Goal: Task Accomplishment & Management: Use online tool/utility

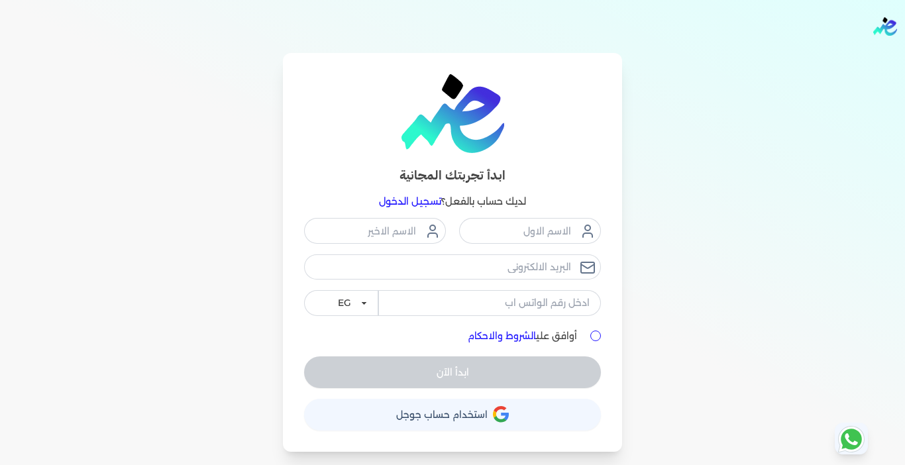
click at [407, 201] on link "تسجيل الدخول" at bounding box center [410, 201] width 62 height 12
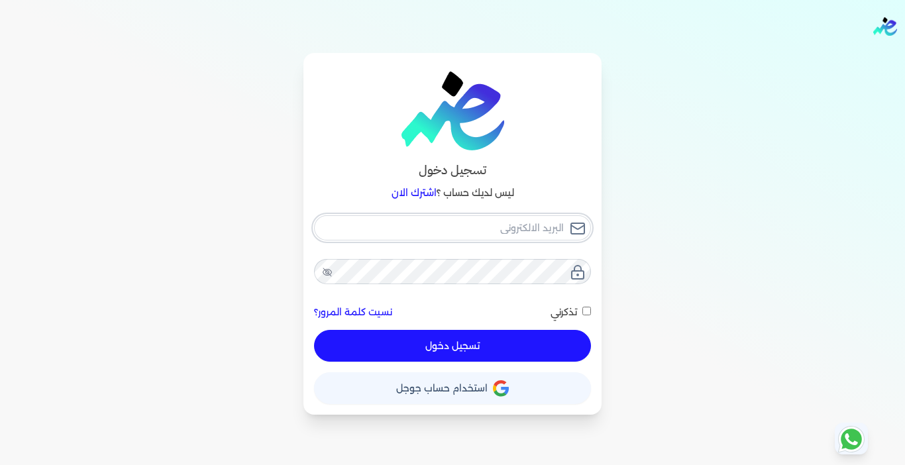
type input "[EMAIL_ADDRESS][DOMAIN_NAME]"
click at [413, 356] on button "تسجيل دخول" at bounding box center [452, 346] width 277 height 32
checkbox input "false"
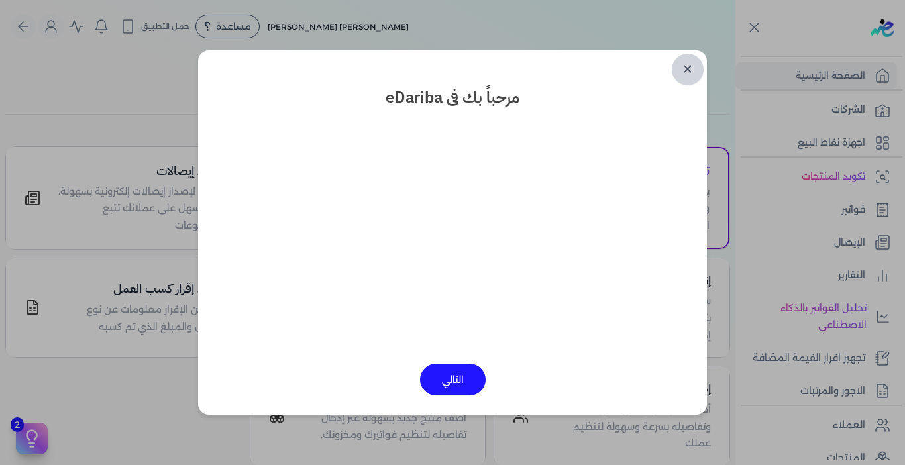
click at [680, 72] on link "✕" at bounding box center [688, 70] width 32 height 32
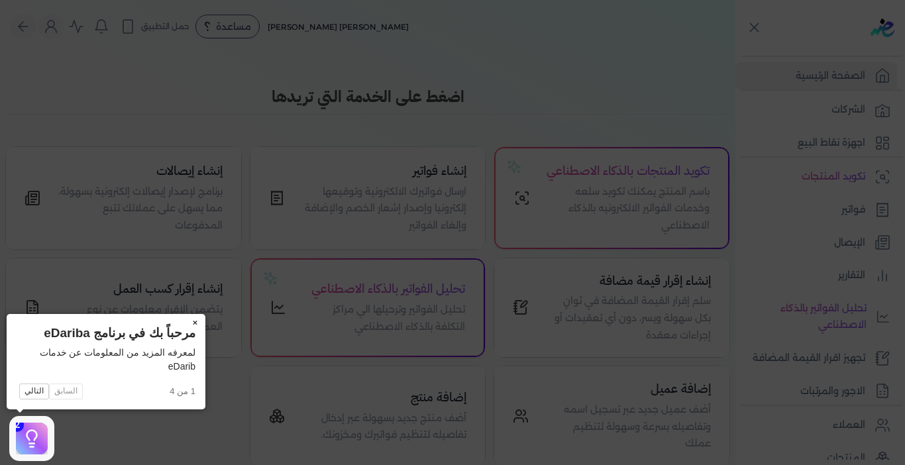
click at [195, 322] on button "×" at bounding box center [194, 323] width 21 height 19
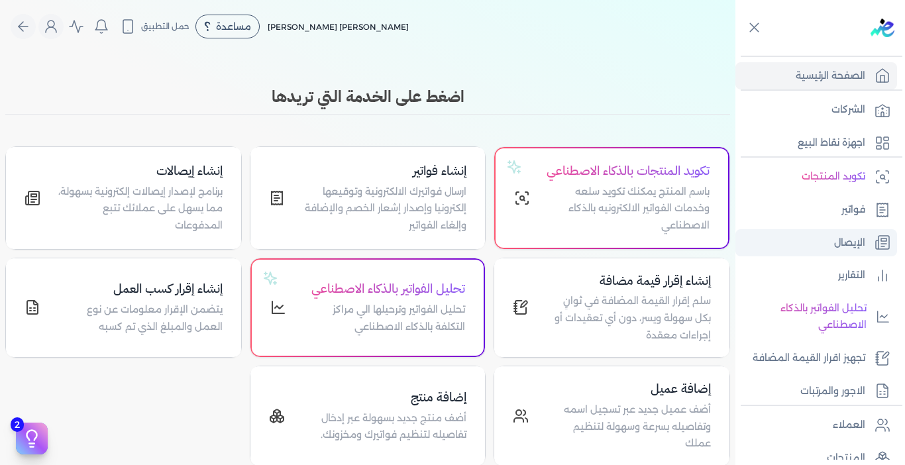
click at [842, 238] on p "الإيصال" at bounding box center [849, 242] width 31 height 17
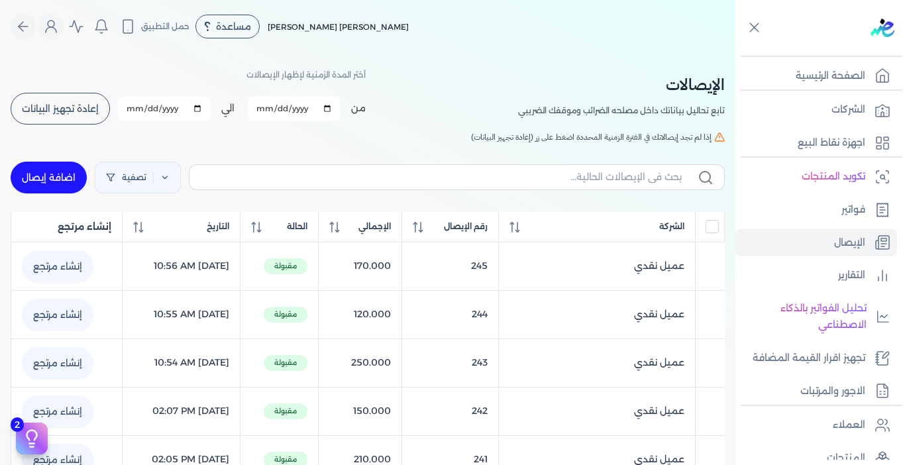
click at [81, 180] on link "اضافة إيصال" at bounding box center [49, 178] width 76 height 32
select select "EGP"
select select "EGS"
select select "B"
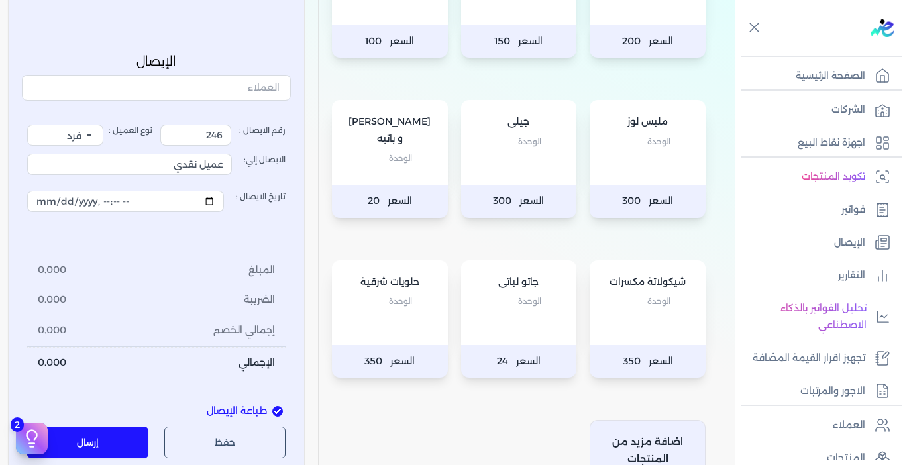
scroll to position [464, 0]
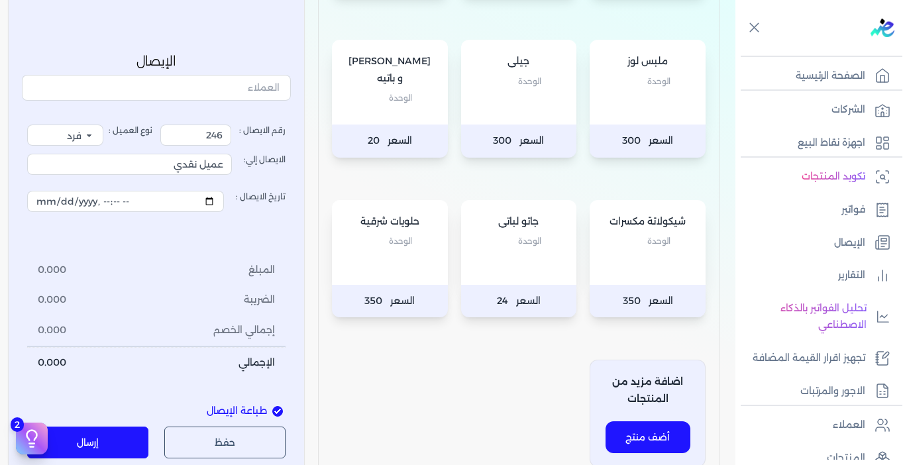
click at [542, 100] on div "جيلى الوحدة" at bounding box center [519, 82] width 116 height 85
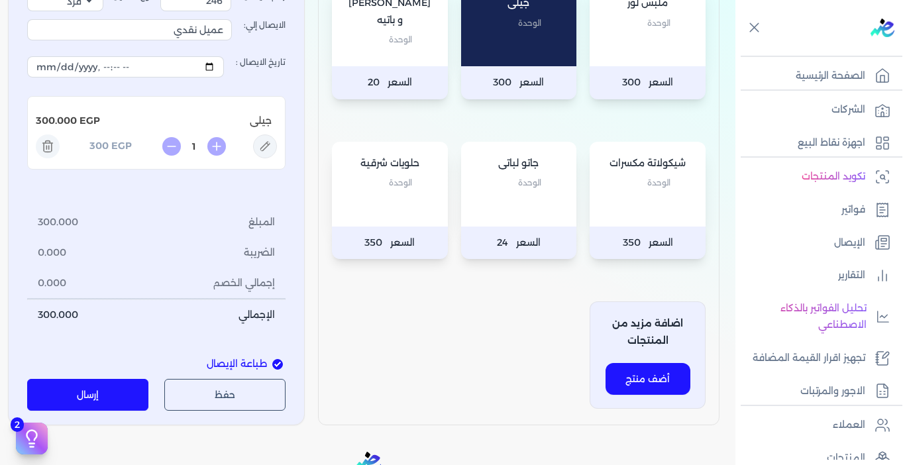
scroll to position [530, 0]
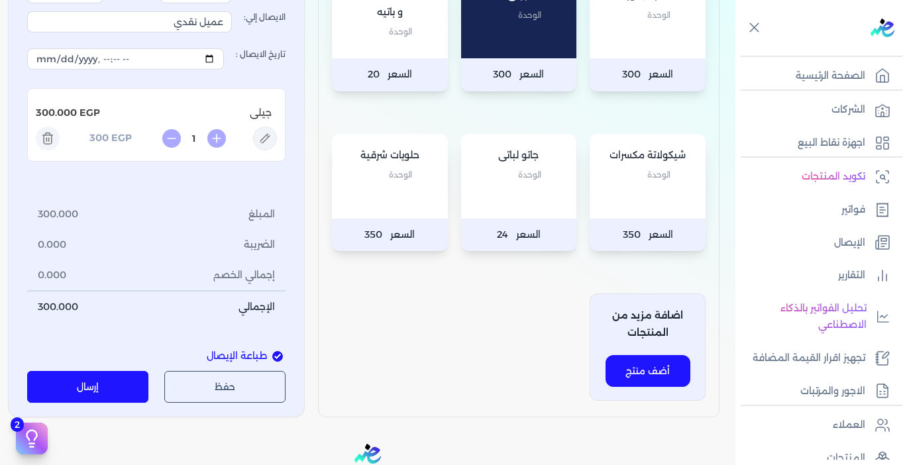
click at [123, 383] on button "إرسال" at bounding box center [87, 388] width 121 height 32
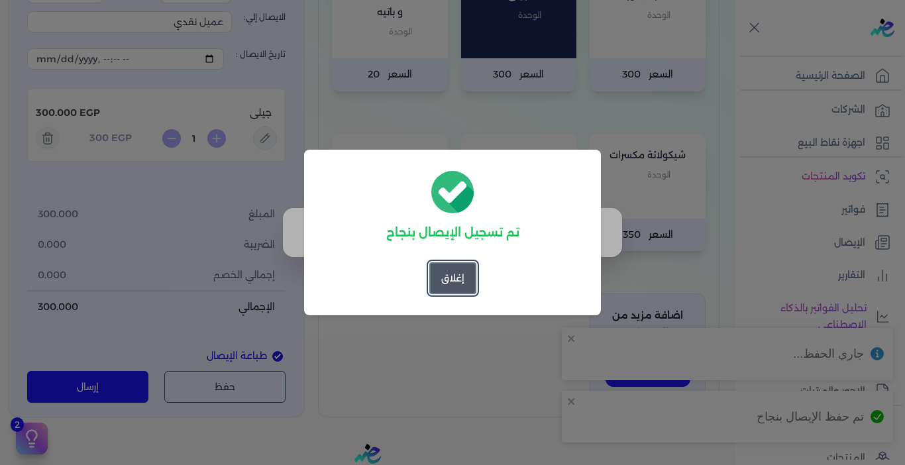
click at [461, 281] on button "إغلاق" at bounding box center [452, 278] width 47 height 32
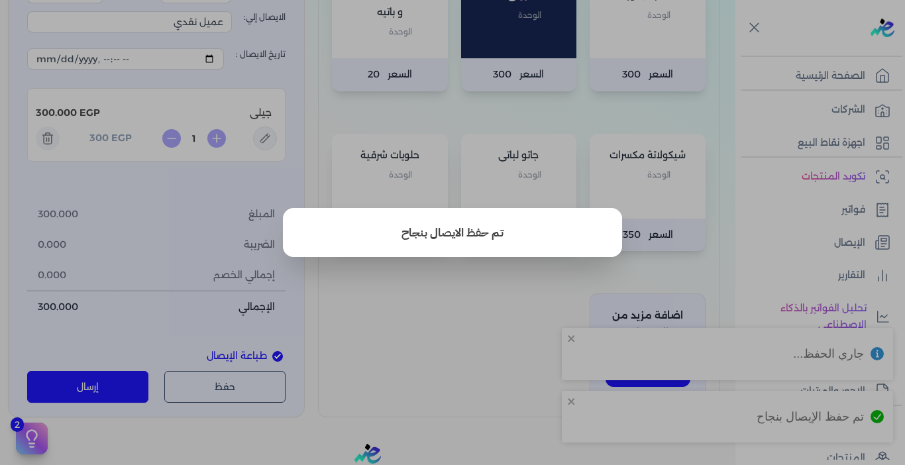
click at [456, 322] on button "close" at bounding box center [452, 232] width 905 height 465
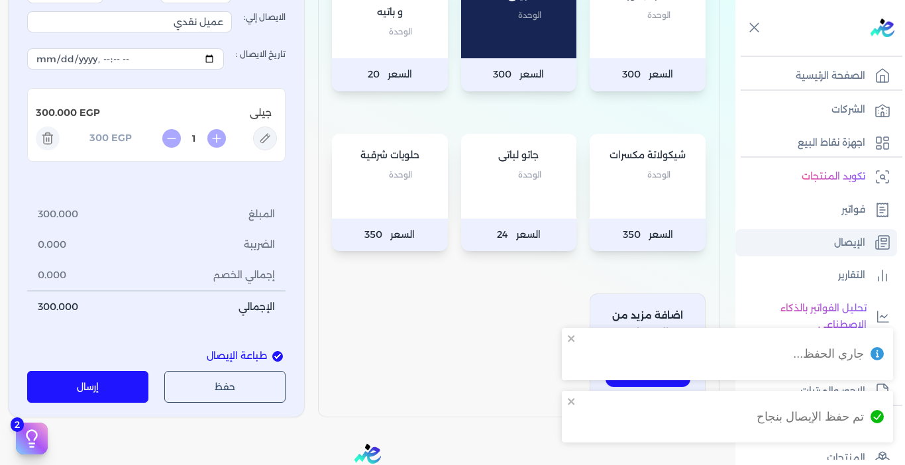
click at [839, 234] on p "الإيصال" at bounding box center [849, 242] width 31 height 17
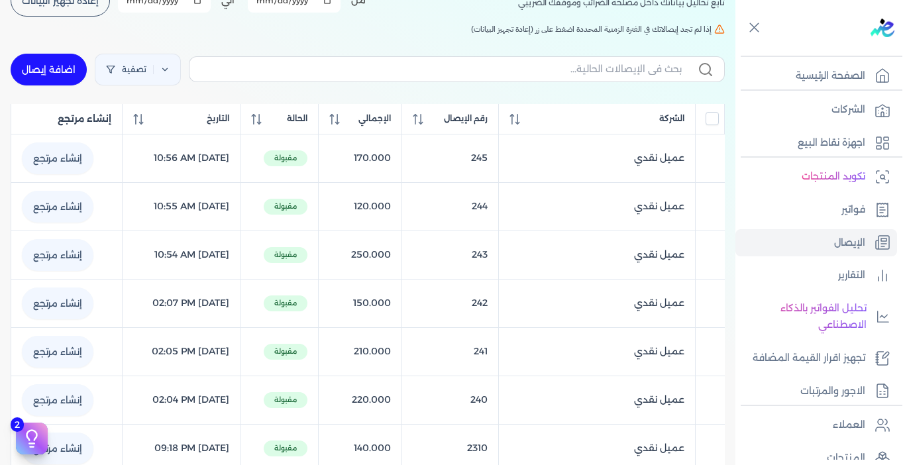
scroll to position [56, 0]
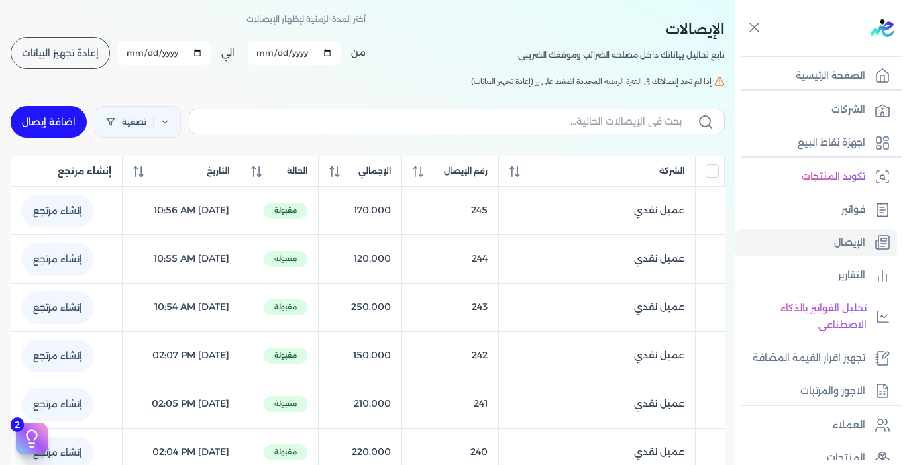
click at [67, 64] on button "إعادة تجهيز البيانات" at bounding box center [60, 53] width 99 height 32
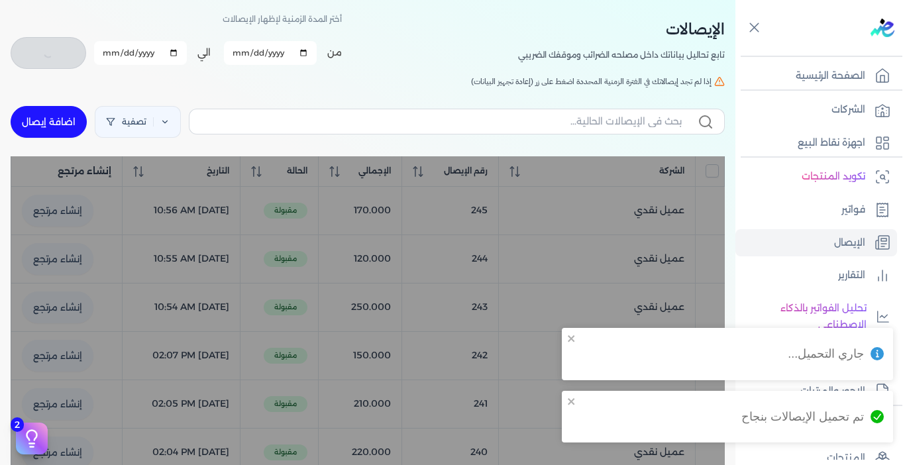
checkbox input "false"
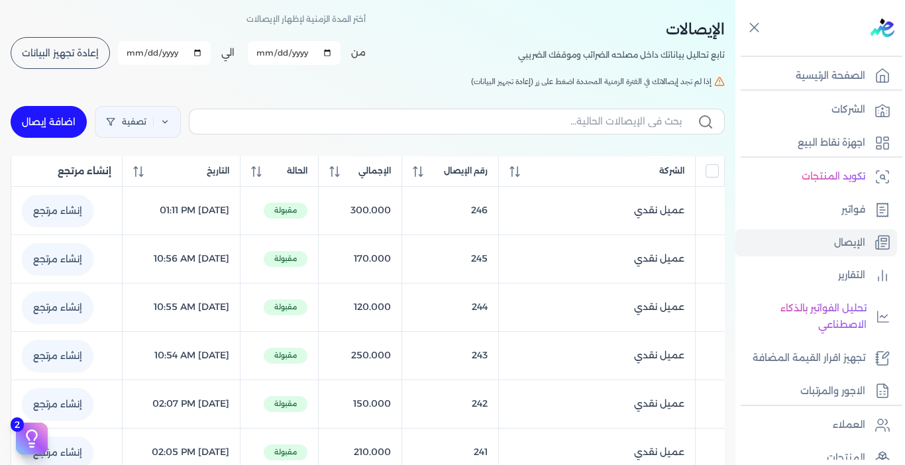
click at [56, 127] on link "اضافة إيصال" at bounding box center [49, 122] width 76 height 32
select select "EGP"
select select "EGS"
select select "B"
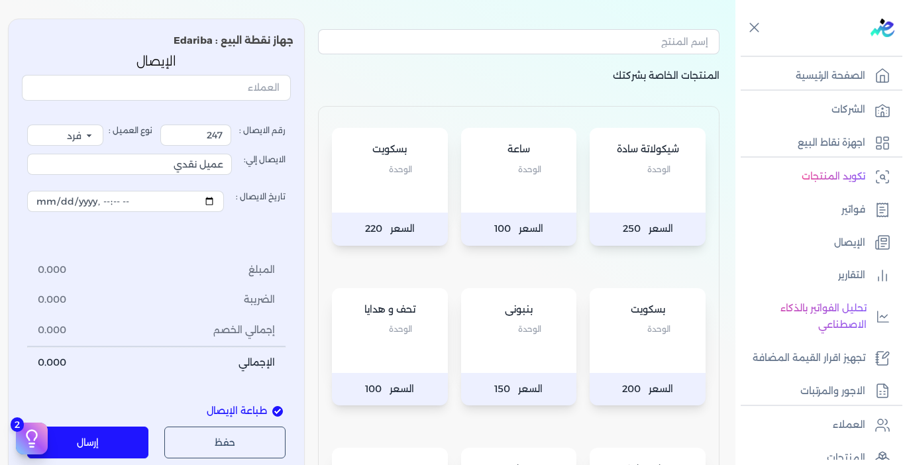
scroll to position [254, 0]
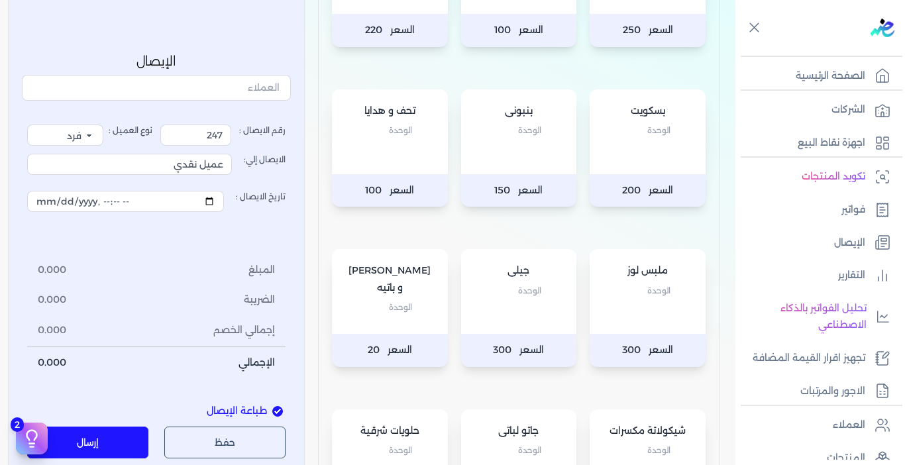
click at [554, 329] on div "جيلى الوحدة" at bounding box center [519, 291] width 116 height 85
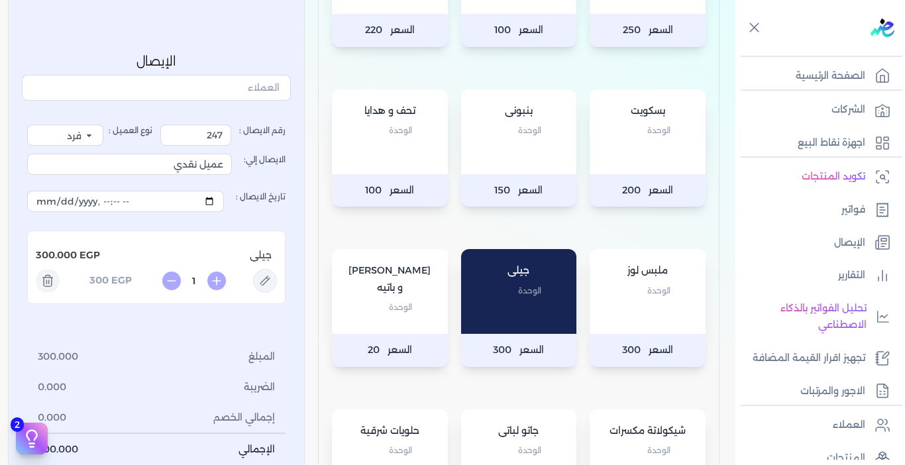
click at [643, 297] on p "الوحدة" at bounding box center [647, 290] width 89 height 17
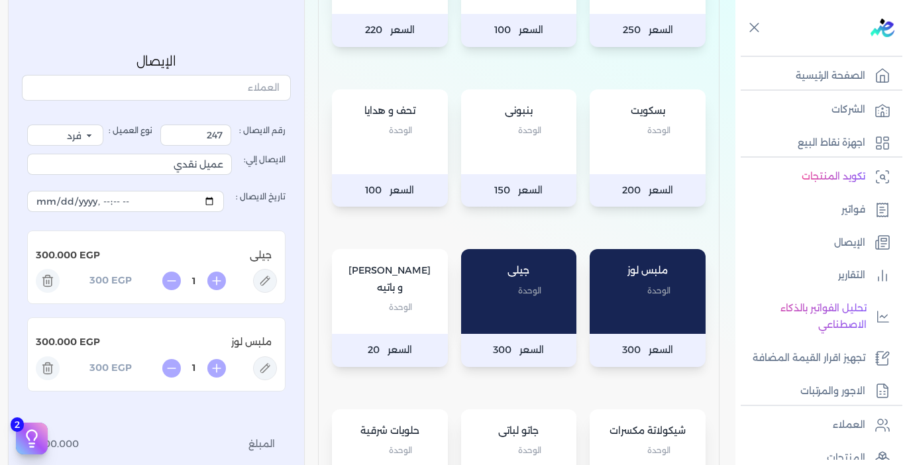
click at [46, 282] on line at bounding box center [46, 282] width 0 height 3
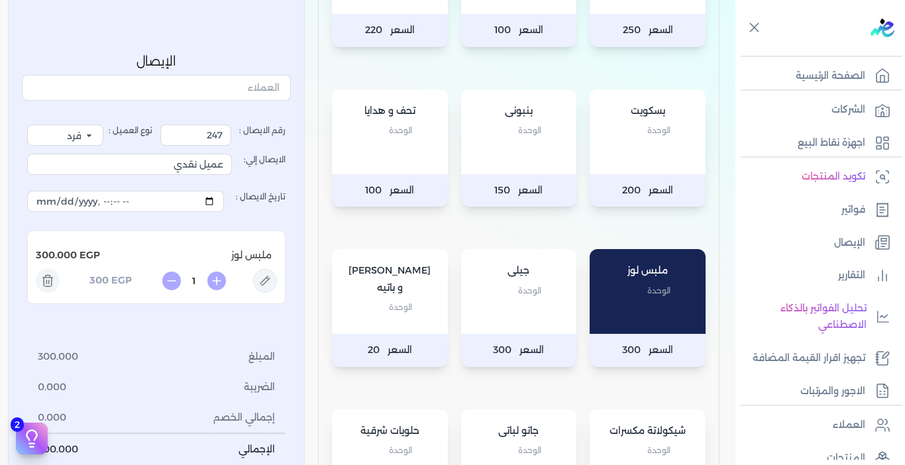
click at [203, 281] on input "1" at bounding box center [193, 281] width 21 height 14
type input "0.5"
click at [192, 356] on li "المبلغ 300.000" at bounding box center [156, 357] width 258 height 30
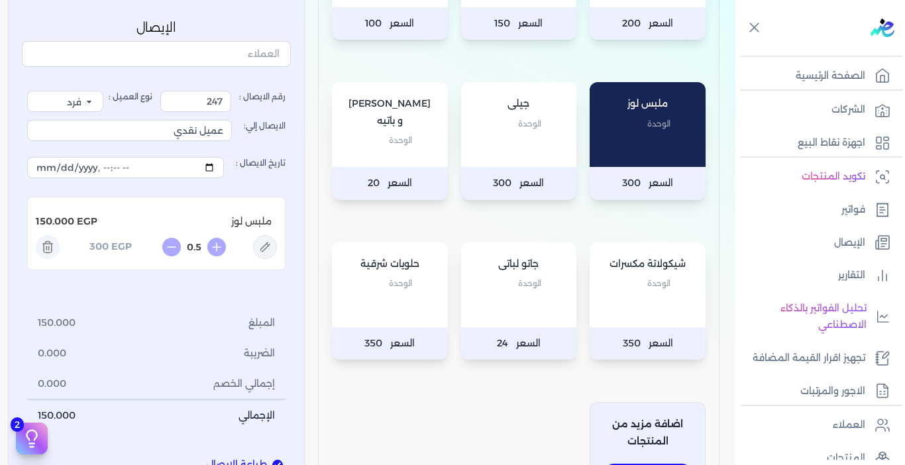
scroll to position [453, 0]
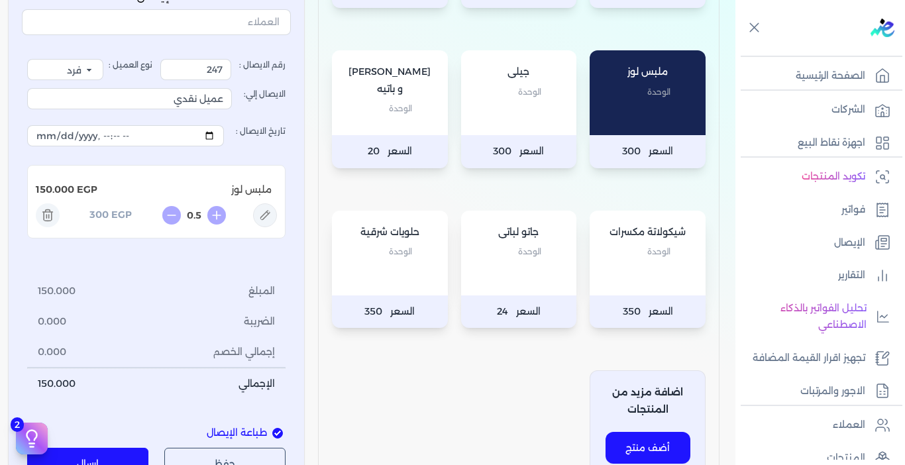
click at [370, 125] on div "بيتزا و باتيه الوحدة" at bounding box center [390, 92] width 116 height 85
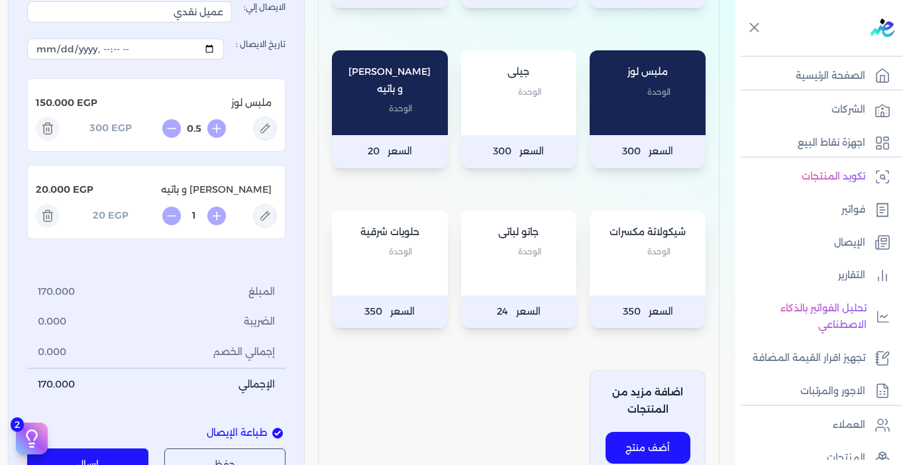
click at [350, 115] on div "بيتزا و باتيه الوحدة" at bounding box center [390, 92] width 116 height 85
type input "2"
click at [130, 453] on button "إرسال" at bounding box center [87, 464] width 121 height 32
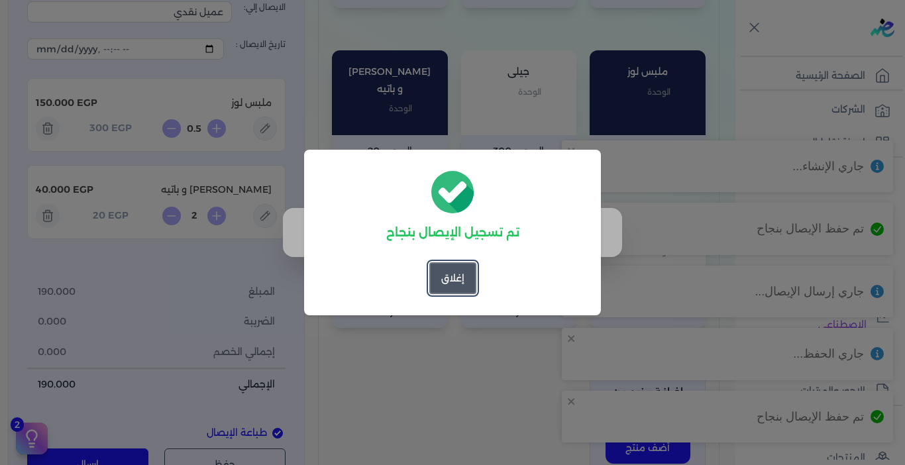
click at [442, 285] on button "إغلاق" at bounding box center [452, 278] width 47 height 32
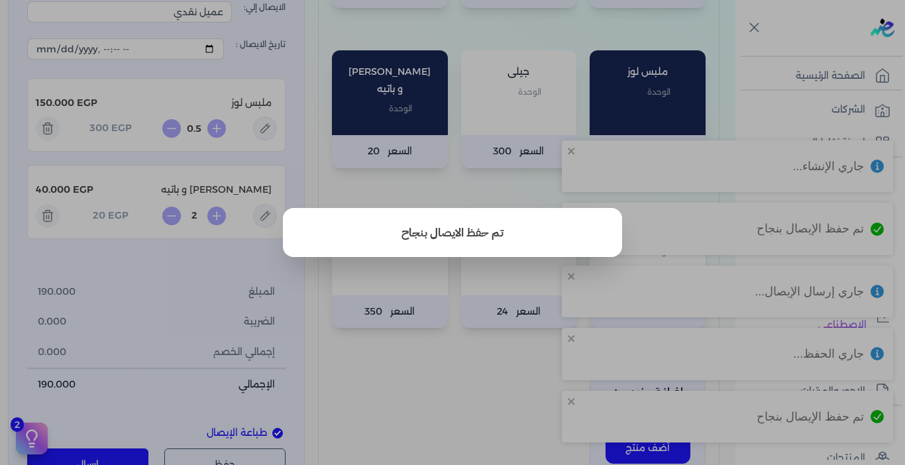
click at [452, 370] on button "close" at bounding box center [452, 232] width 905 height 465
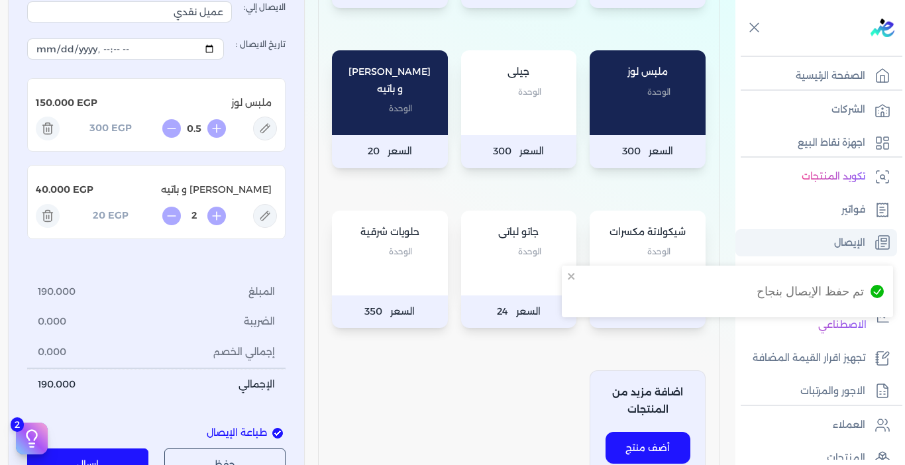
click at [847, 235] on p "الإيصال" at bounding box center [849, 242] width 31 height 17
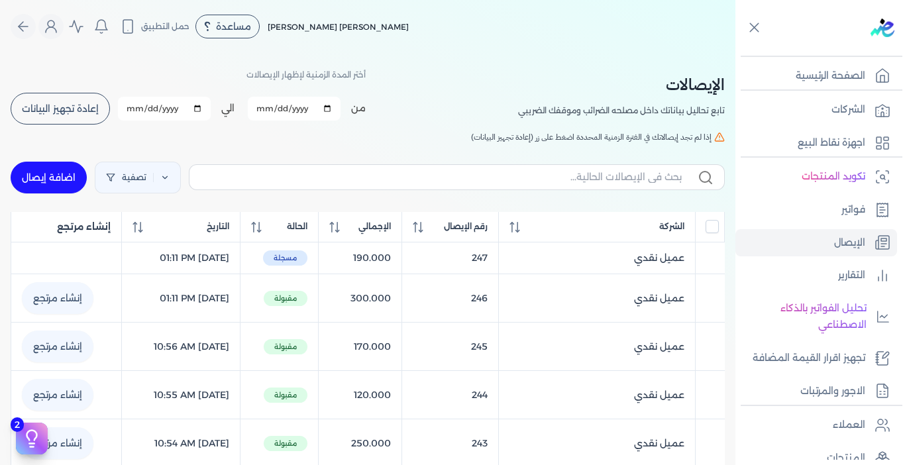
drag, startPoint x: 108, startPoint y: 111, endPoint x: 358, endPoint y: 125, distance: 250.8
click at [107, 111] on button "إعادة تجهيز البيانات" at bounding box center [60, 109] width 99 height 32
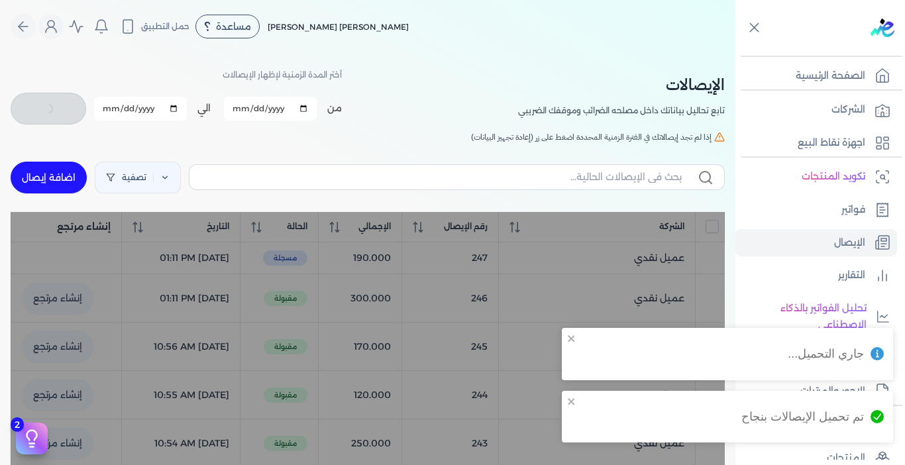
checkbox input "false"
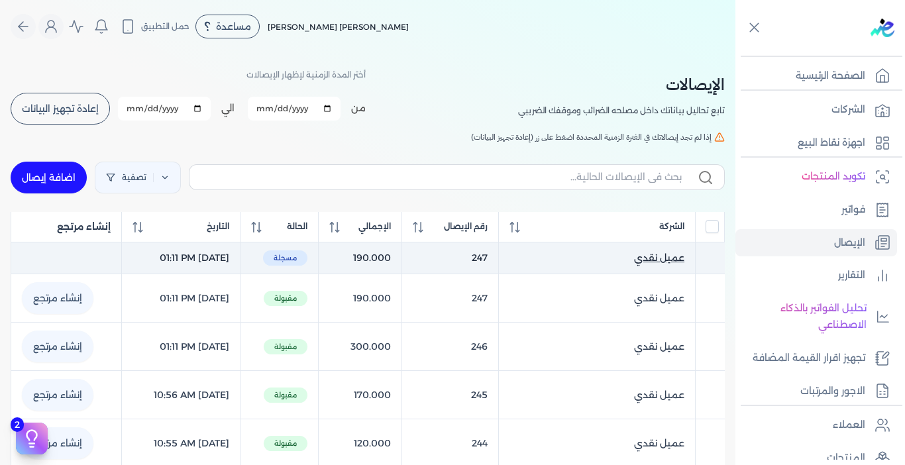
click at [664, 254] on span "عميل نقدي" at bounding box center [659, 258] width 50 height 14
select select "EGP"
select select "EGS"
select select "B"
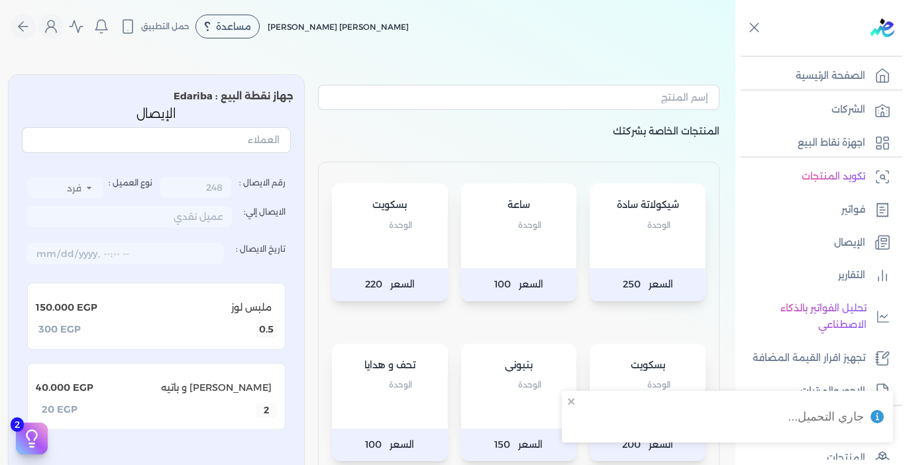
type input "247"
type input "[DATE]T13:11:56"
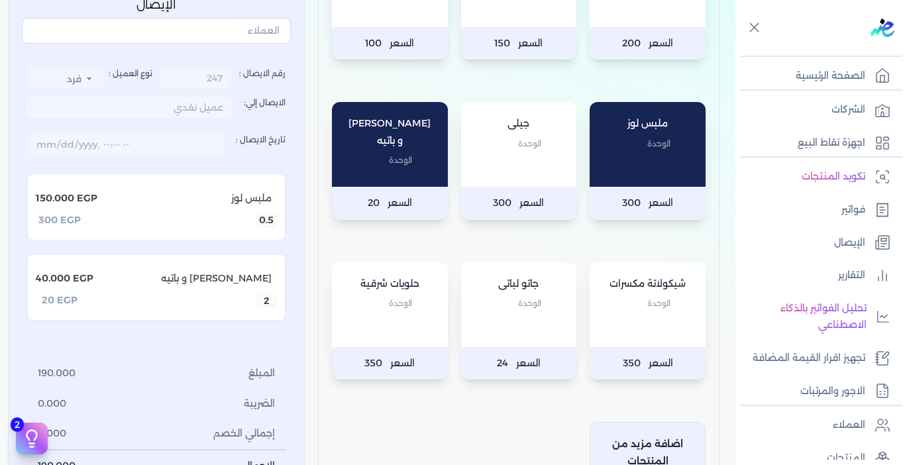
scroll to position [530, 0]
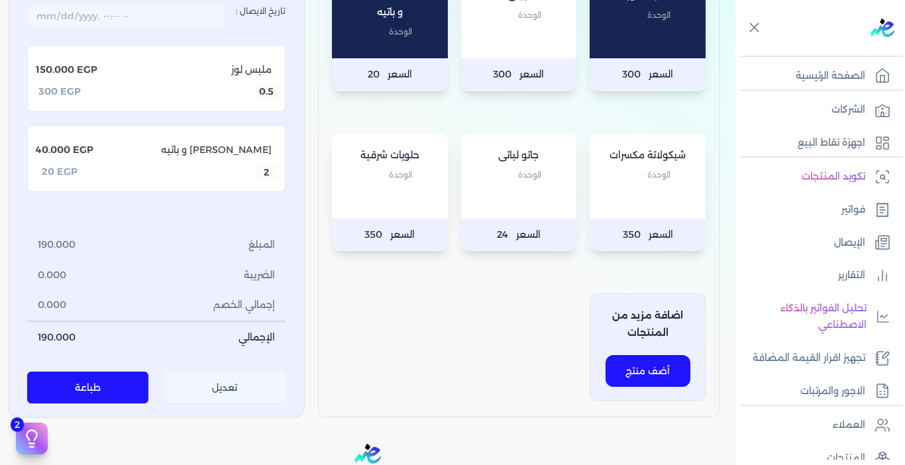
click at [238, 380] on button "تعديل" at bounding box center [224, 388] width 121 height 32
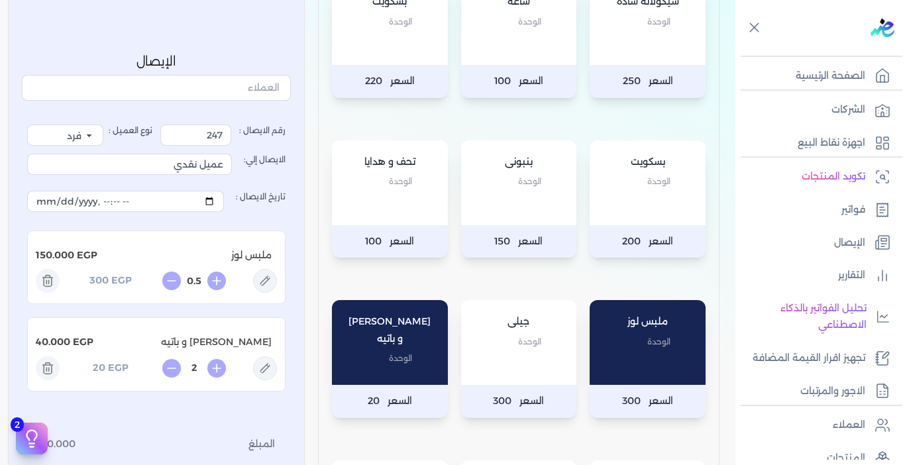
scroll to position [199, 0]
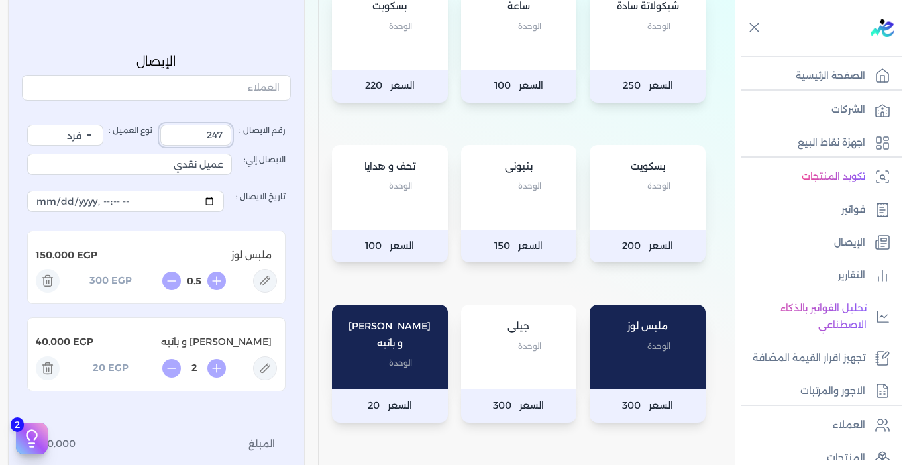
drag, startPoint x: 206, startPoint y: 134, endPoint x: 246, endPoint y: 134, distance: 39.7
click at [246, 134] on label "رقم الايصال : 247" at bounding box center [222, 135] width 125 height 21
type input "248"
click at [223, 115] on div "رقم الايصال : 248 نوع العميل : فرد شركة شخص اجنبي الايصال إلي: عميل نقدي تاريخ …" at bounding box center [156, 338] width 269 height 465
click at [48, 281] on icon at bounding box center [48, 282] width 8 height 9
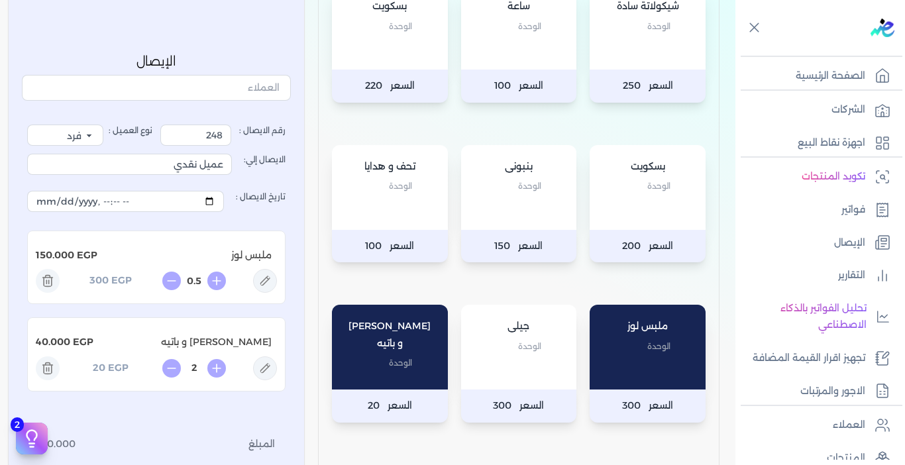
type input "2"
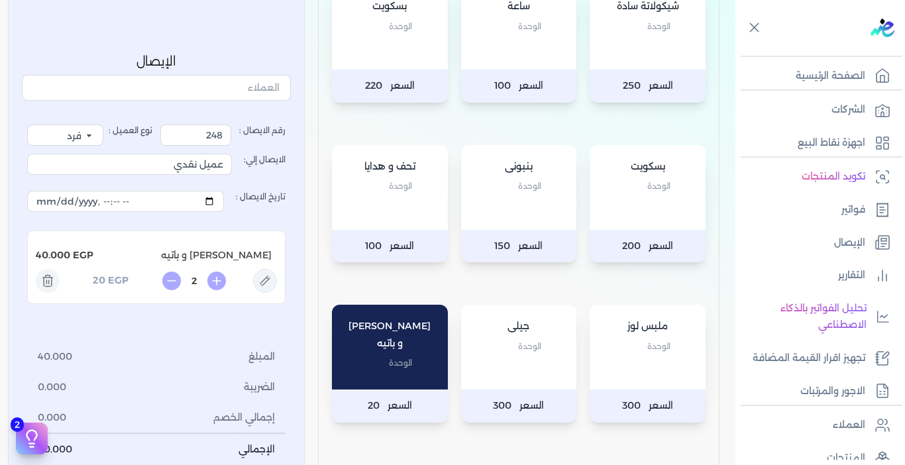
click at [49, 282] on icon at bounding box center [48, 282] width 24 height 24
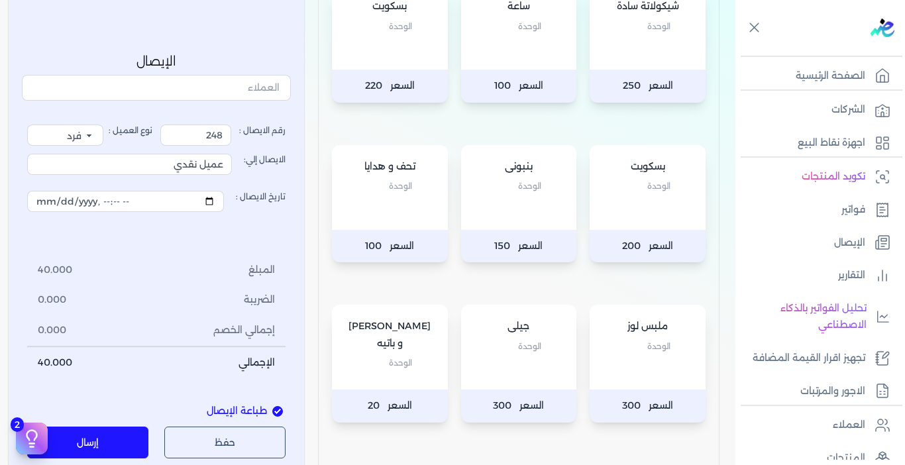
click at [639, 203] on div "بسكويت الوحدة" at bounding box center [648, 187] width 116 height 85
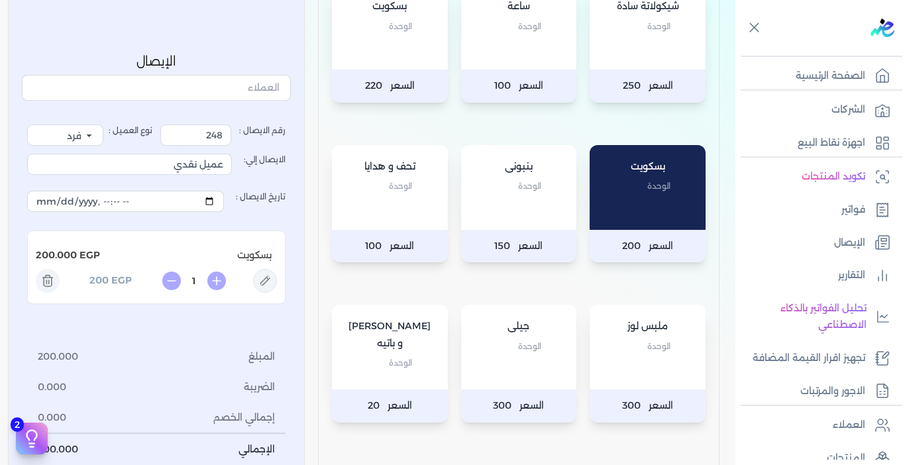
drag, startPoint x: 195, startPoint y: 279, endPoint x: 203, endPoint y: 280, distance: 7.4
click at [203, 280] on input "1" at bounding box center [193, 281] width 21 height 14
type input "0.5"
click at [107, 327] on div "رقم الايصال : 248 نوع العميل : فرد شركة شخص اجنبي الايصال إلي: عميل نقدي تاريخ …" at bounding box center [156, 295] width 258 height 340
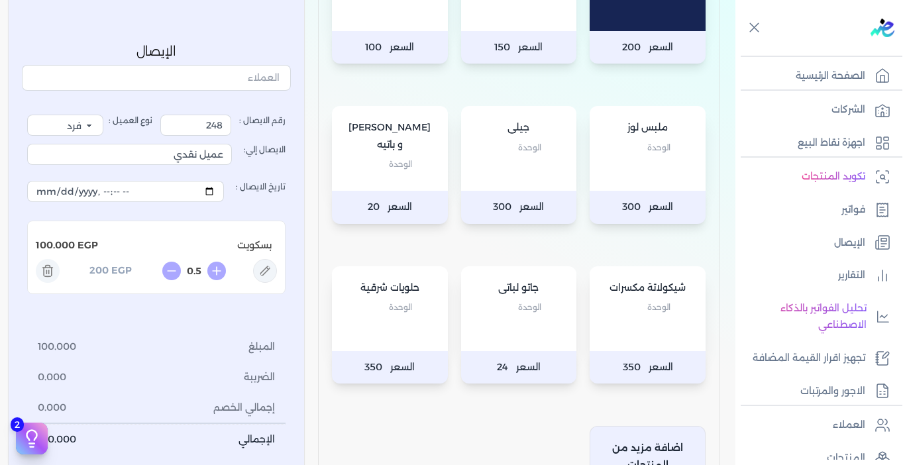
scroll to position [596, 0]
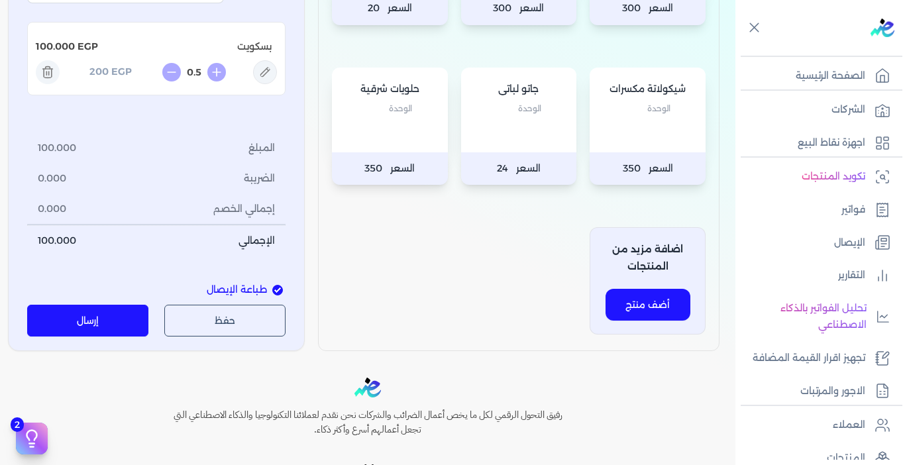
click at [125, 331] on button "إرسال" at bounding box center [87, 321] width 121 height 32
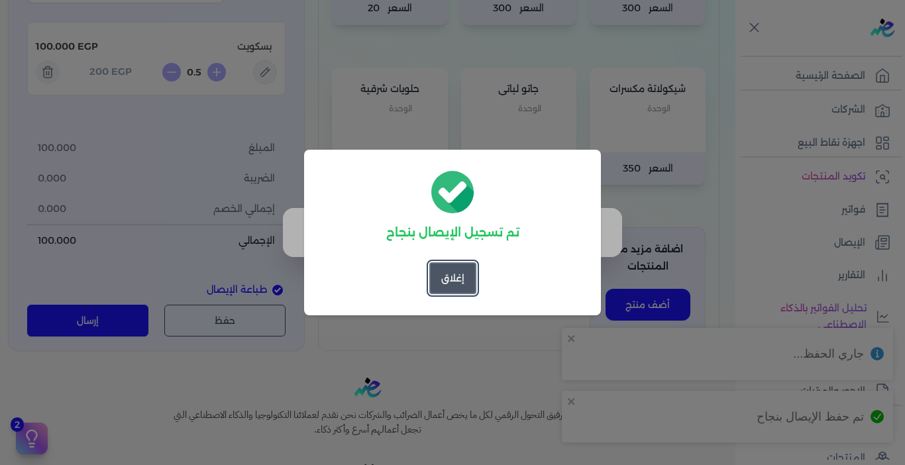
click at [456, 283] on button "إغلاق" at bounding box center [452, 278] width 47 height 32
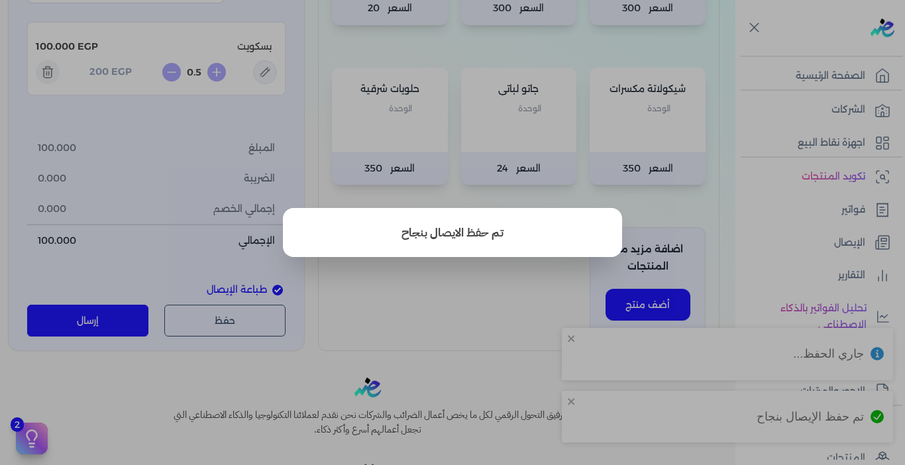
click at [490, 362] on button "close" at bounding box center [452, 232] width 905 height 465
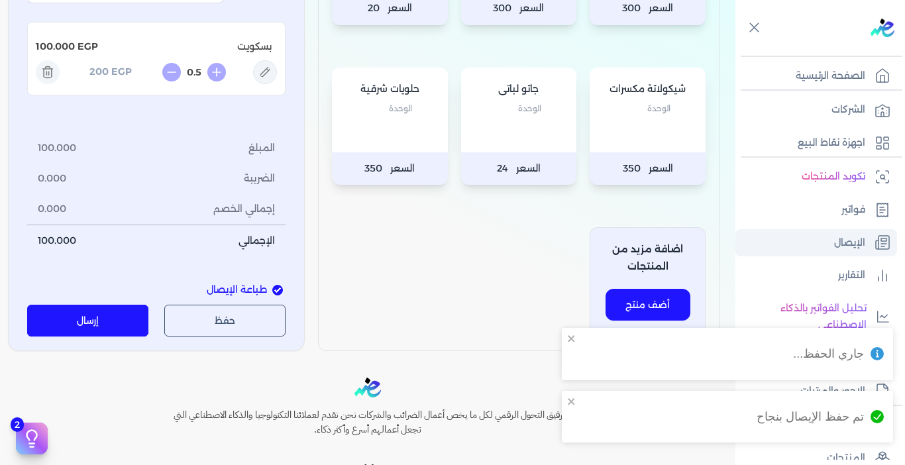
click at [839, 238] on p "الإيصال" at bounding box center [849, 242] width 31 height 17
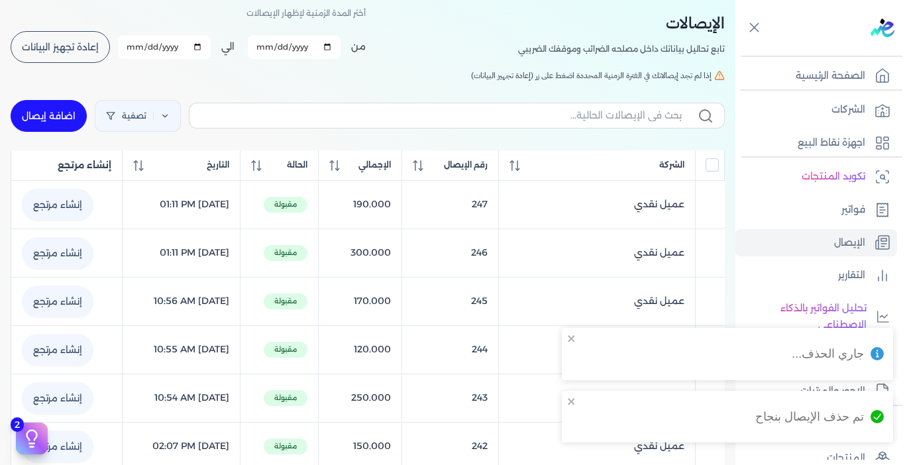
scroll to position [56, 0]
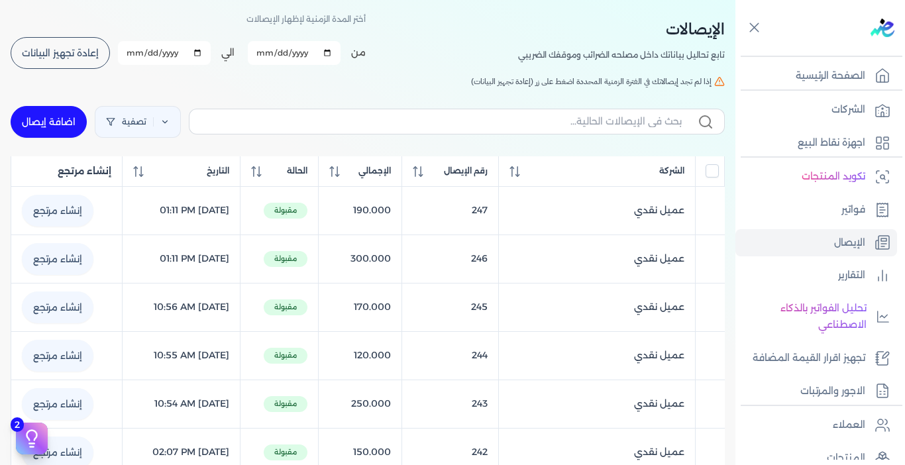
click at [54, 50] on span "إعادة تجهيز البيانات" at bounding box center [60, 52] width 77 height 9
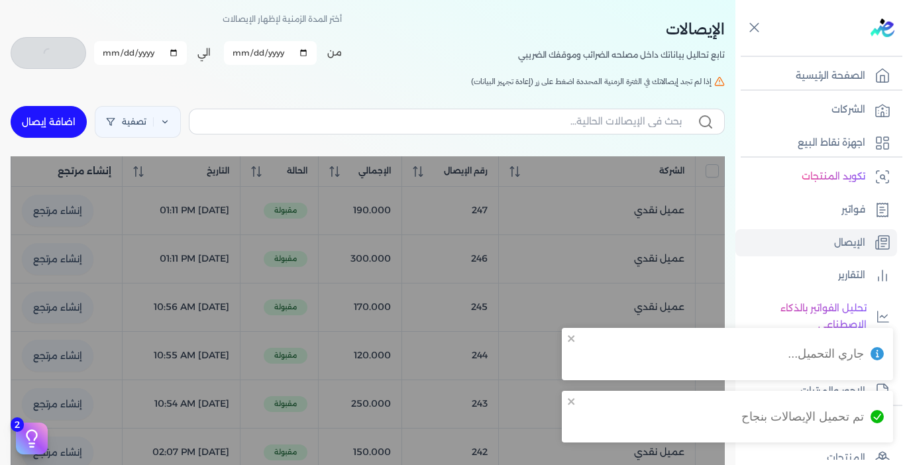
checkbox input "false"
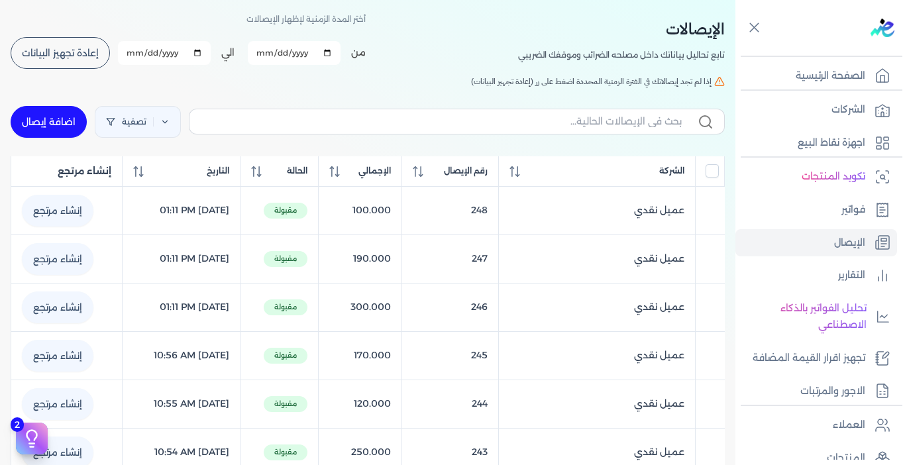
scroll to position [0, 0]
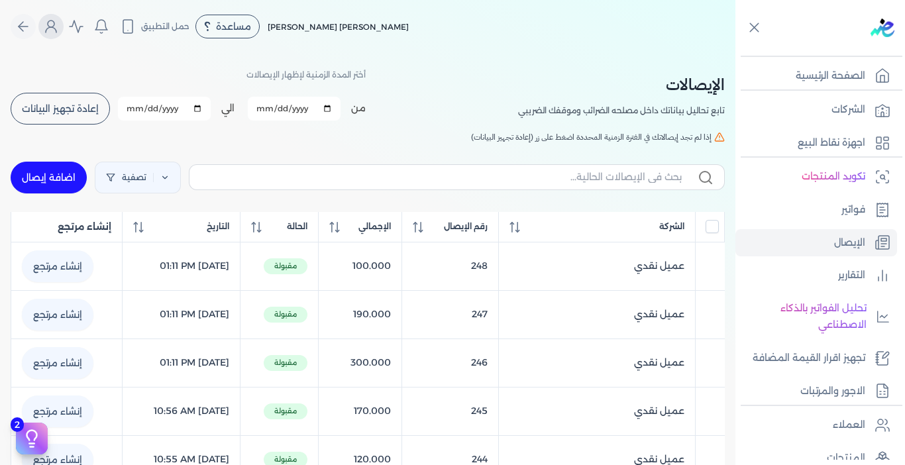
click at [56, 29] on icon "Global" at bounding box center [51, 27] width 16 height 16
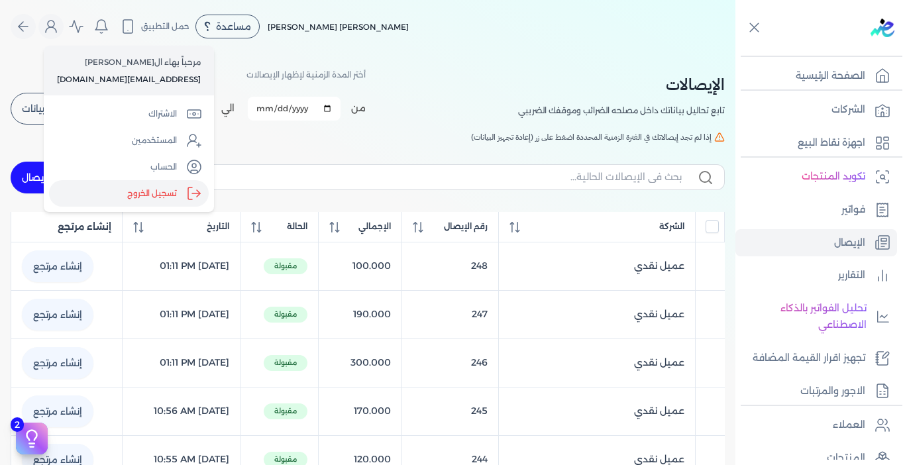
click at [174, 188] on label "تسجيل الخروج" at bounding box center [129, 193] width 160 height 26
click at [735, 53] on input "Close" at bounding box center [735, 53] width 0 height 0
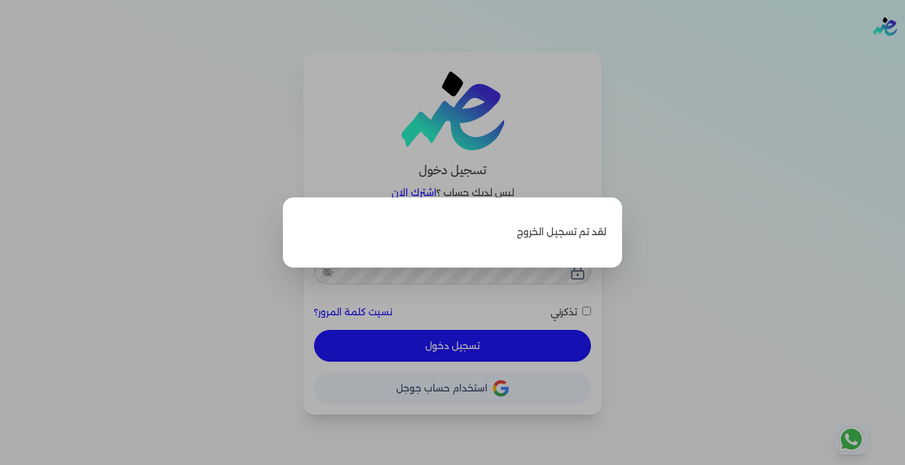
type input "[EMAIL_ADDRESS][DOMAIN_NAME]"
checkbox input "false"
click at [678, 203] on label "Close" at bounding box center [452, 232] width 905 height 465
click at [904, 53] on input "Close" at bounding box center [905, 53] width 0 height 0
